Goal: Task Accomplishment & Management: Complete application form

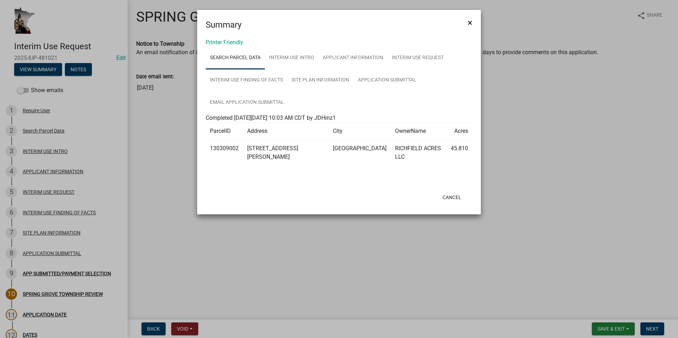
click at [468, 22] on span "×" at bounding box center [470, 23] width 5 height 10
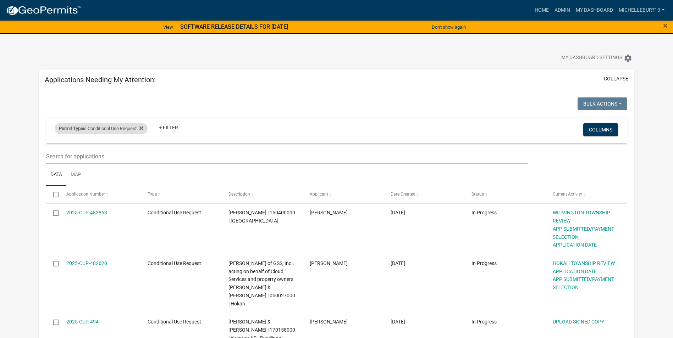
click at [146, 129] on div "Permit Type is Conditional Use Request" at bounding box center [101, 128] width 93 height 11
select select "bc324cb9-e0e9-4a62-a498-83b9cdb5bb02"
click at [142, 129] on icon at bounding box center [141, 129] width 4 height 6
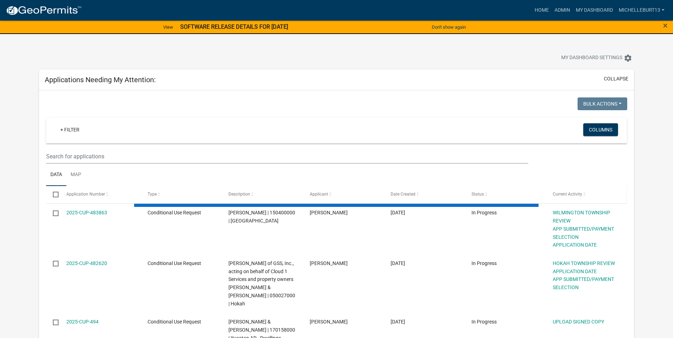
select select "3: 100"
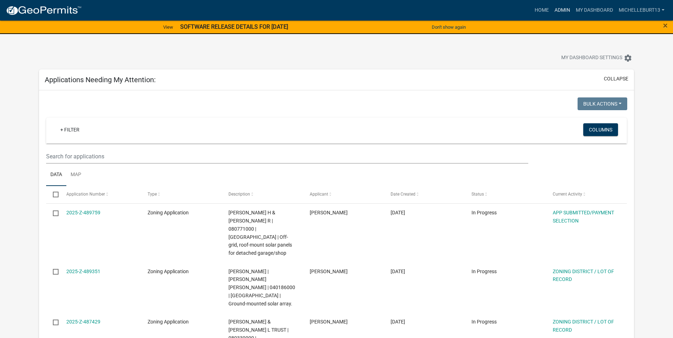
drag, startPoint x: 563, startPoint y: 11, endPoint x: 464, endPoint y: 43, distance: 104.2
click at [563, 11] on link "Admin" at bounding box center [561, 10] width 21 height 13
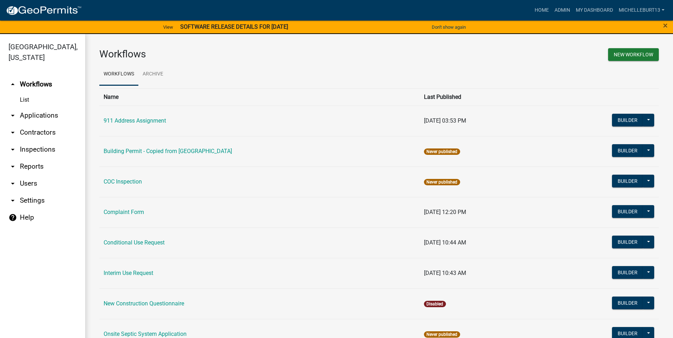
click at [46, 118] on link "arrow_drop_down Applications" at bounding box center [42, 115] width 85 height 17
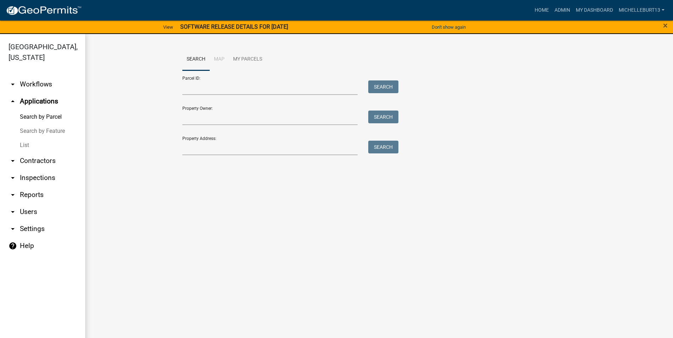
click at [23, 144] on link "List" at bounding box center [42, 145] width 85 height 14
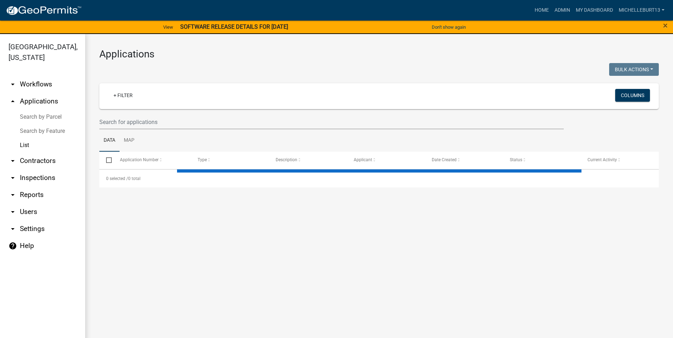
select select "3: 100"
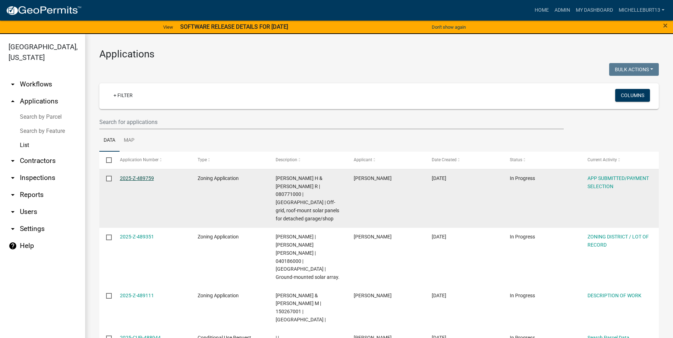
click at [135, 177] on link "2025-Z-489759" at bounding box center [137, 179] width 34 height 6
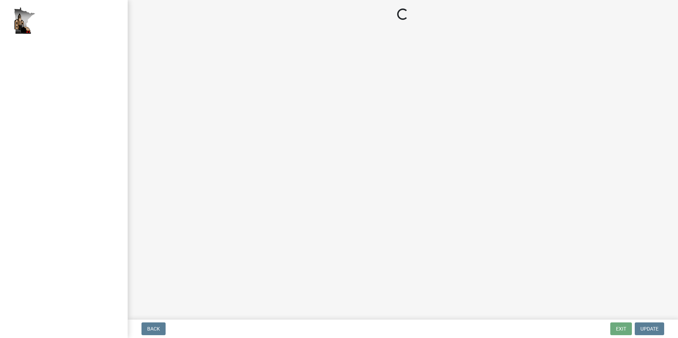
select select "2: 1"
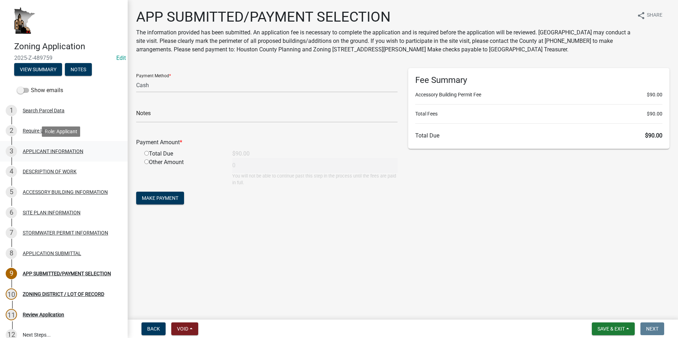
click at [46, 152] on div "APPLICANT INFORMATION" at bounding box center [53, 151] width 61 height 5
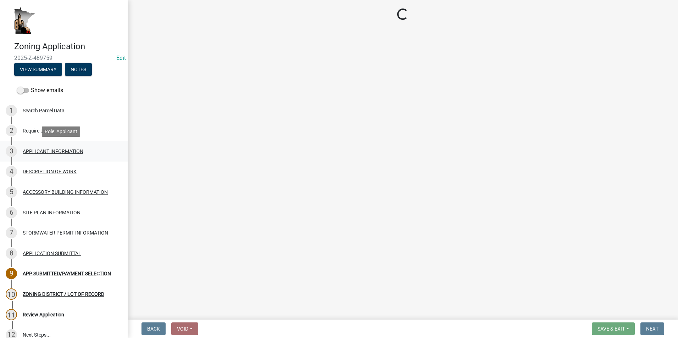
select select "884de254-84a4-4256-8abe-0e7e5fcf6e66"
select select "81c7fadf-c10b-486a-ba53-d59fb5d0dbc6"
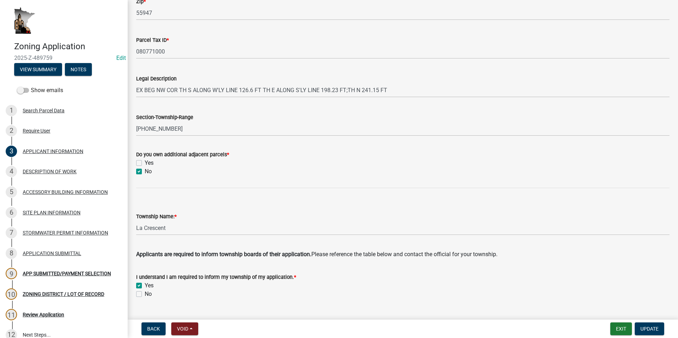
scroll to position [257, 0]
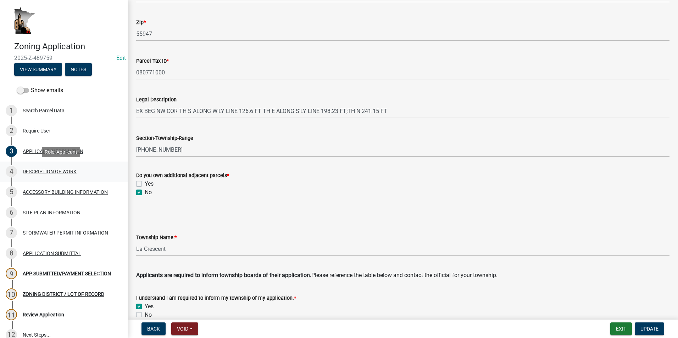
click at [69, 176] on div "4 DESCRIPTION OF WORK" at bounding box center [61, 171] width 111 height 11
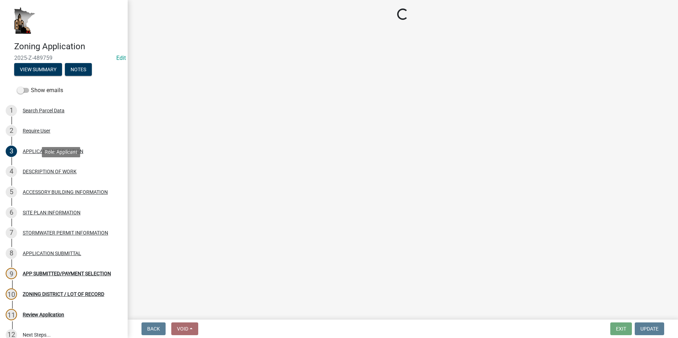
scroll to position [0, 0]
select select "b3a6beee-04a6-4ced-bc5d-3a63bafb7701"
select select "d5c4c3d5-0e01-416f-8471-05b912159bd9"
select select "b77d4c88-b606-4875-889f-ef493ebc67f8"
select select "07ce3bd5-44c8-48c7-a7da-ecbfde3ea753"
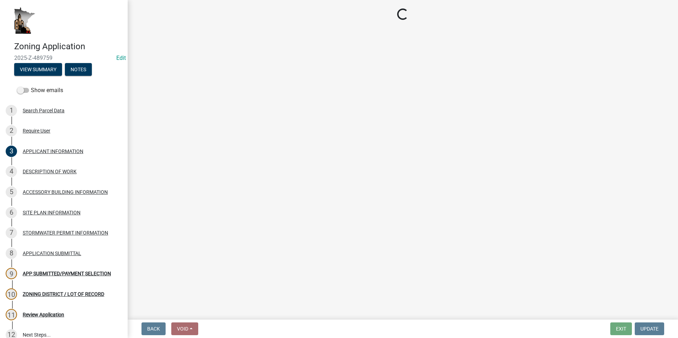
select select "865858fb-cec4-4771-ade1-629df977e661"
select select "c0af4bca-2ac9-43a4-954a-b6dfd2bb8fae"
select select "79149638-379e-4eb8-8707-a078303474c9"
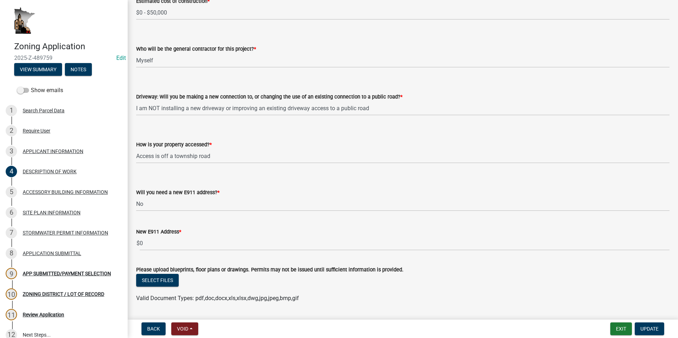
scroll to position [445, 0]
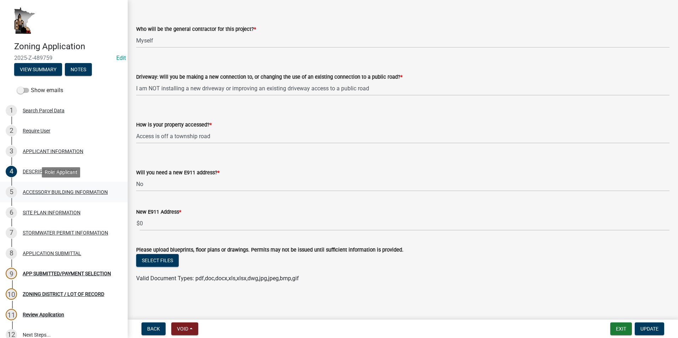
click at [83, 187] on div "5 ACCESSORY BUILDING INFORMATION" at bounding box center [61, 192] width 111 height 11
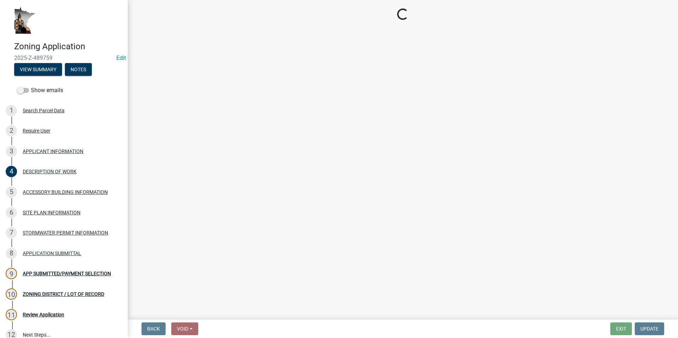
select select "88703b1b-78c7-4d2b-862c-09a913535c10"
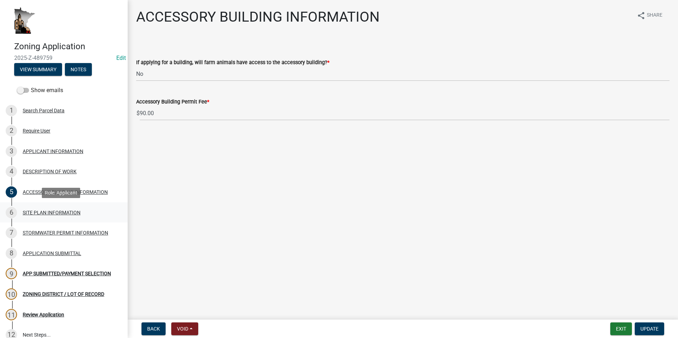
click at [69, 211] on div "SITE PLAN INFORMATION" at bounding box center [52, 212] width 58 height 5
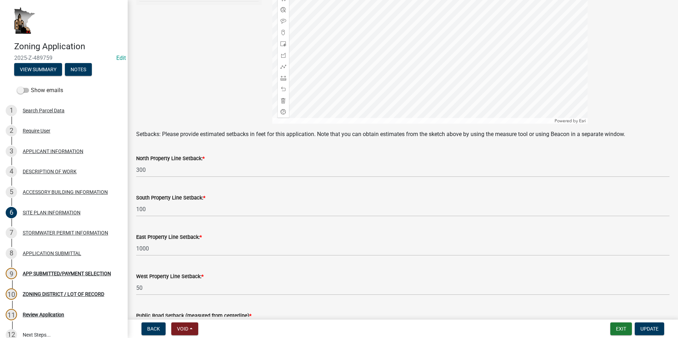
scroll to position [230, 0]
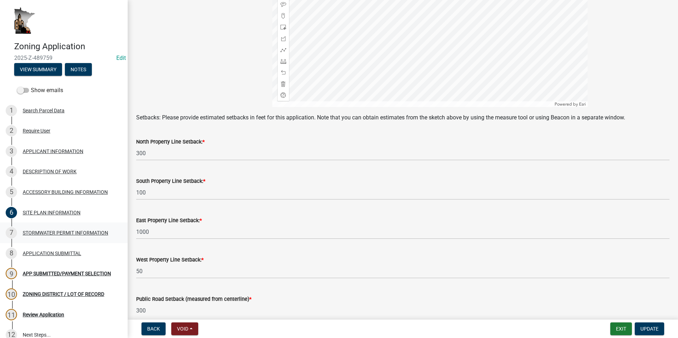
click at [54, 237] on div "7 STORMWATER PERMIT INFORMATION" at bounding box center [61, 232] width 111 height 11
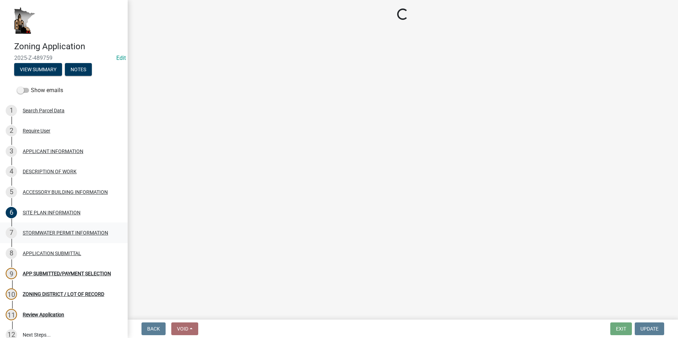
scroll to position [0, 0]
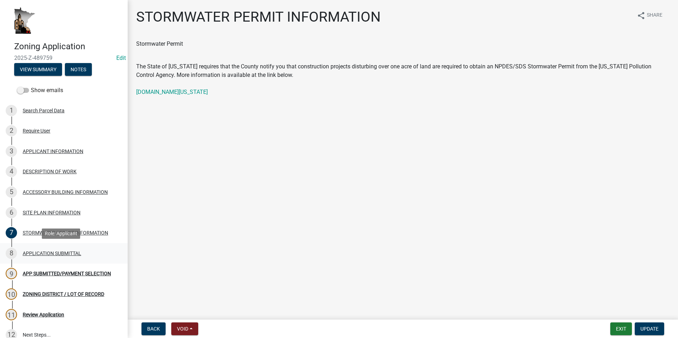
click at [52, 252] on div "APPLICATION SUBMITTAL" at bounding box center [52, 253] width 59 height 5
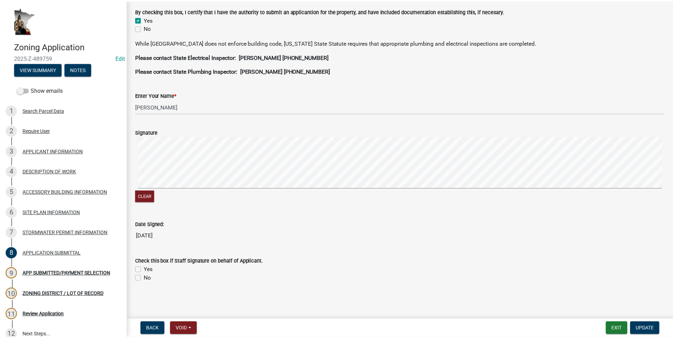
scroll to position [8, 0]
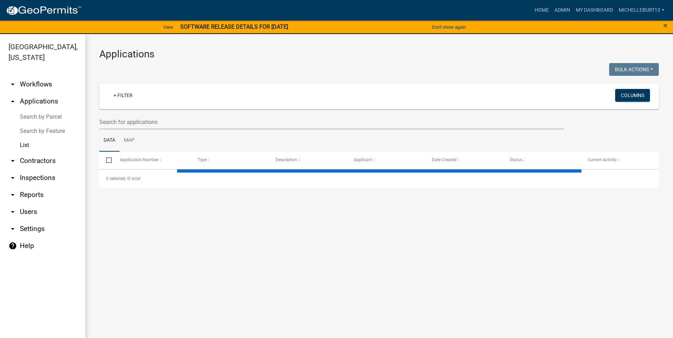
select select "3: 100"
